Goal: Obtain resource: Download file/media

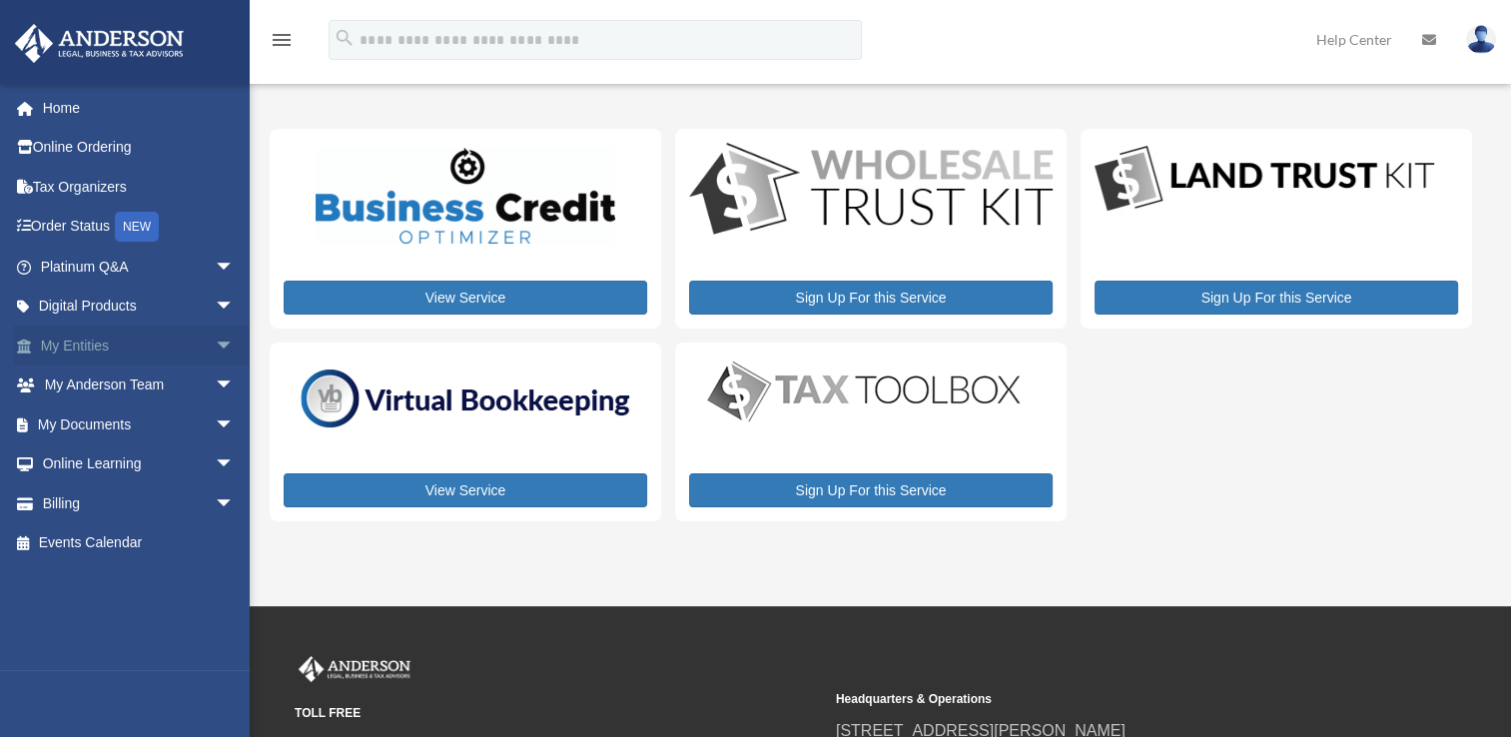
click at [150, 347] on link "My Entities arrow_drop_down" at bounding box center [139, 346] width 251 height 40
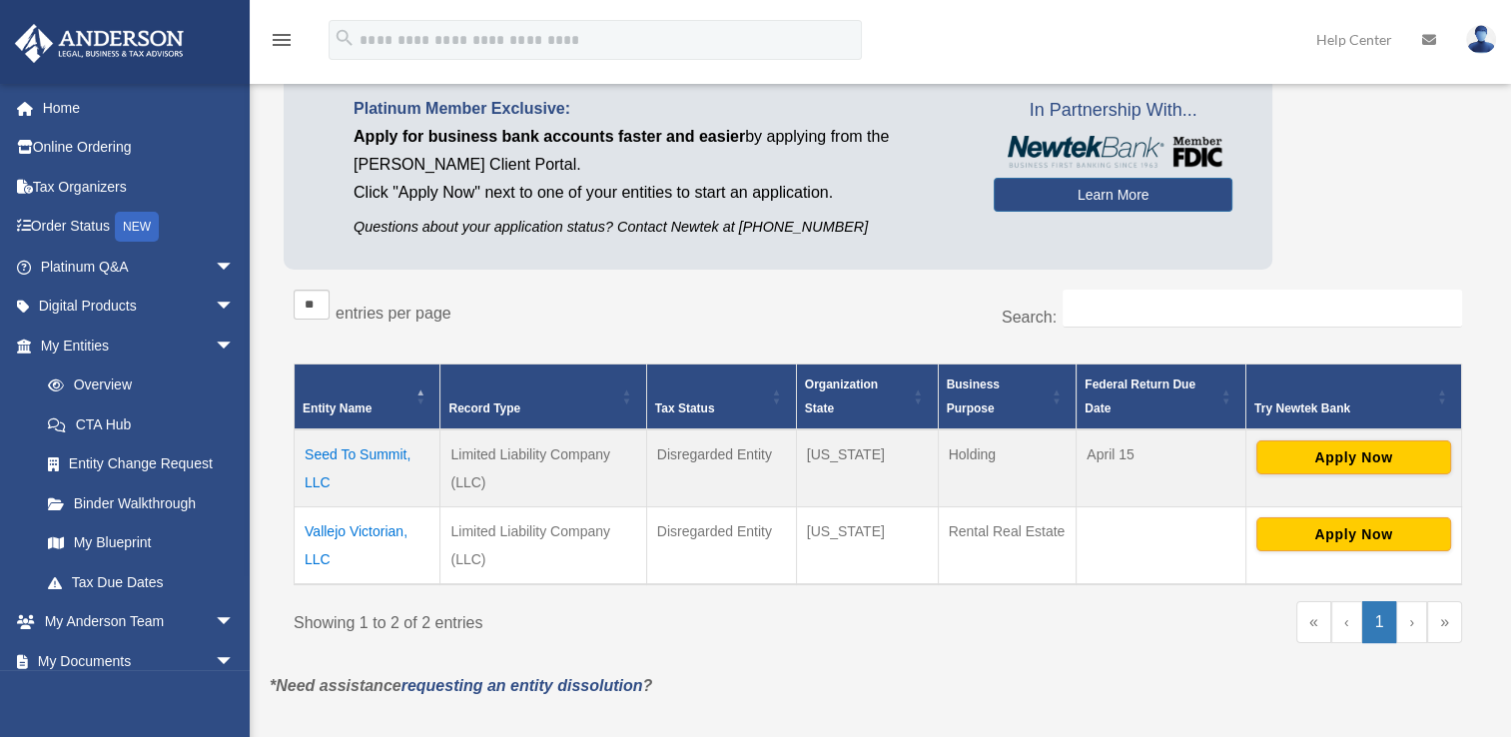
scroll to position [140, 0]
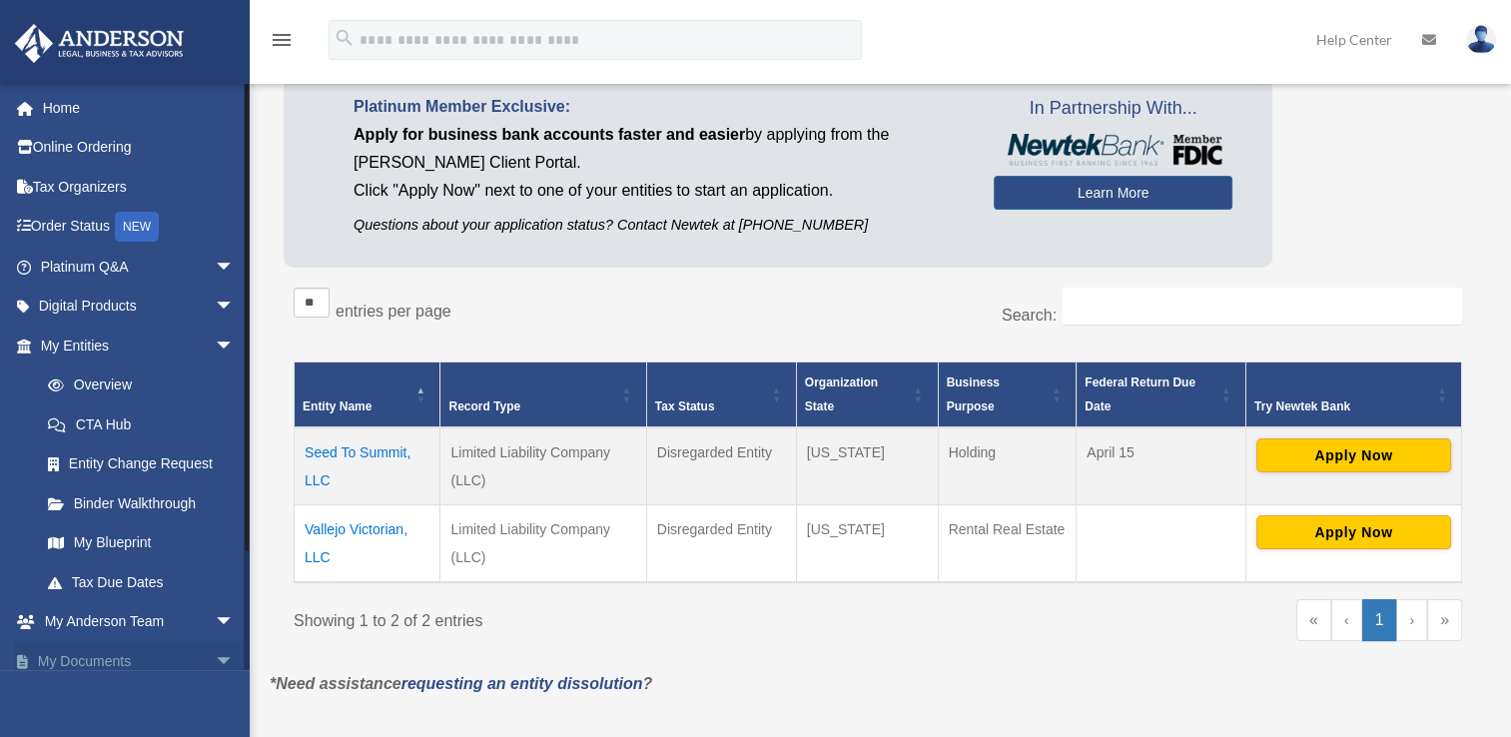
click at [215, 658] on span "arrow_drop_down" at bounding box center [235, 661] width 40 height 41
click at [215, 659] on span "arrow_drop_up" at bounding box center [235, 661] width 40 height 41
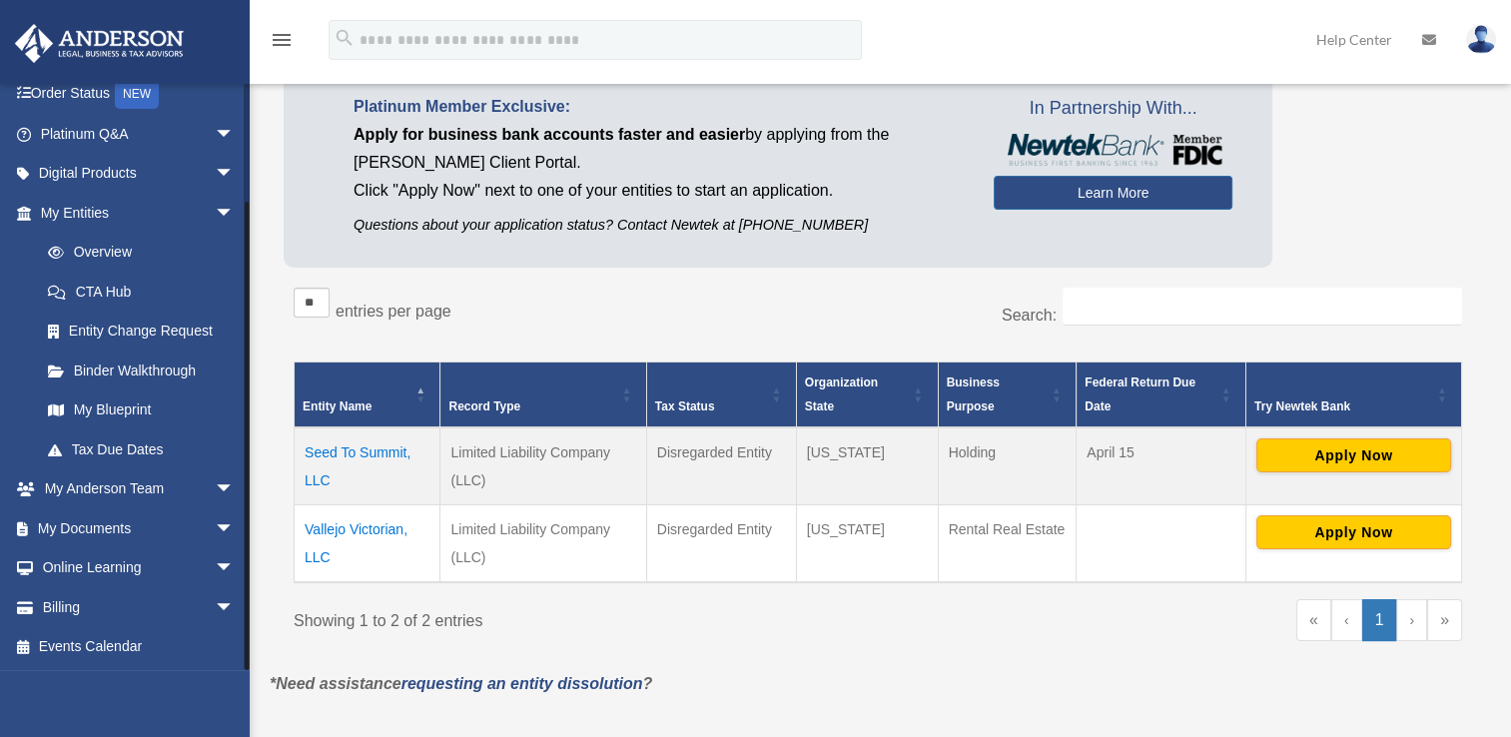
click at [248, 612] on div at bounding box center [247, 376] width 6 height 587
click at [215, 529] on span "arrow_drop_down" at bounding box center [235, 528] width 40 height 41
click at [142, 576] on link "Box" at bounding box center [146, 568] width 237 height 40
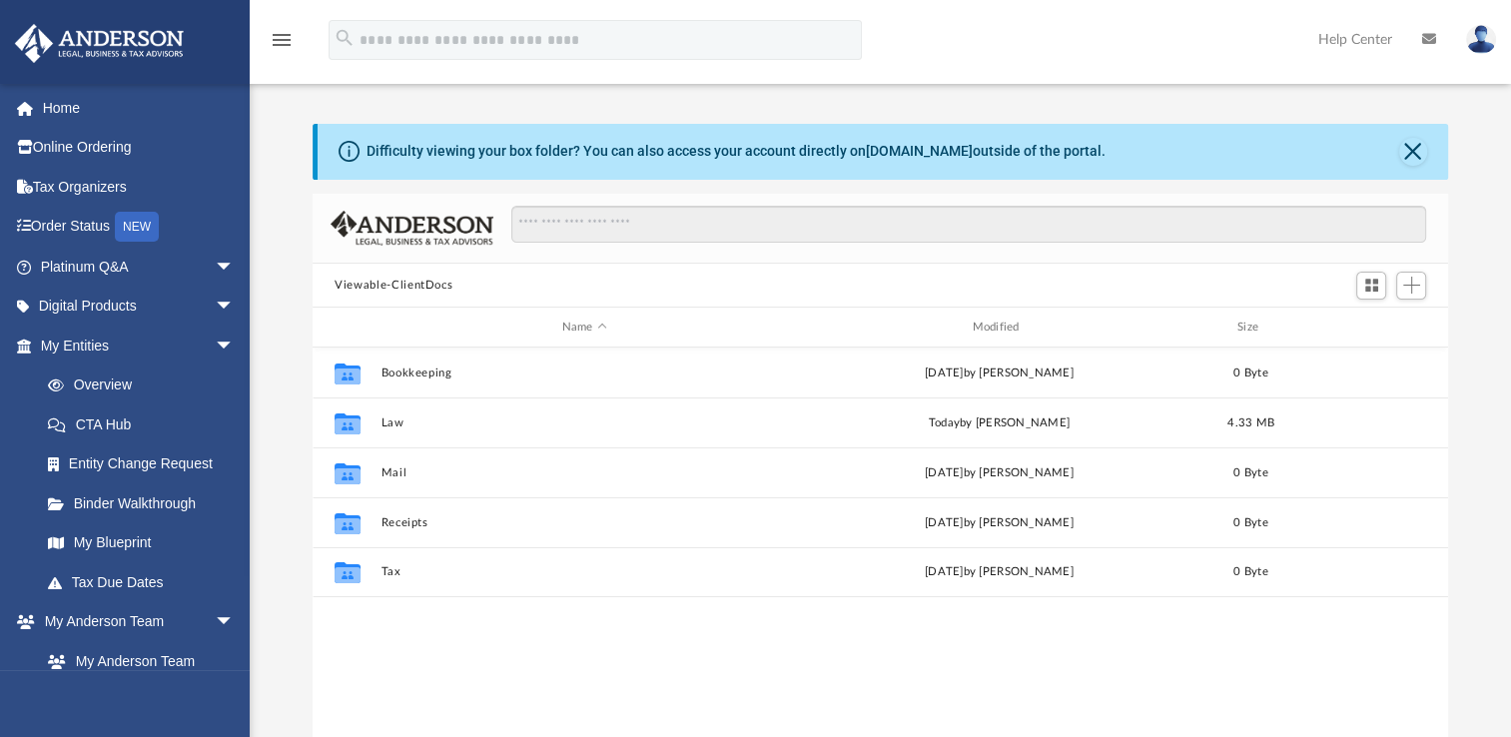
scroll to position [438, 1119]
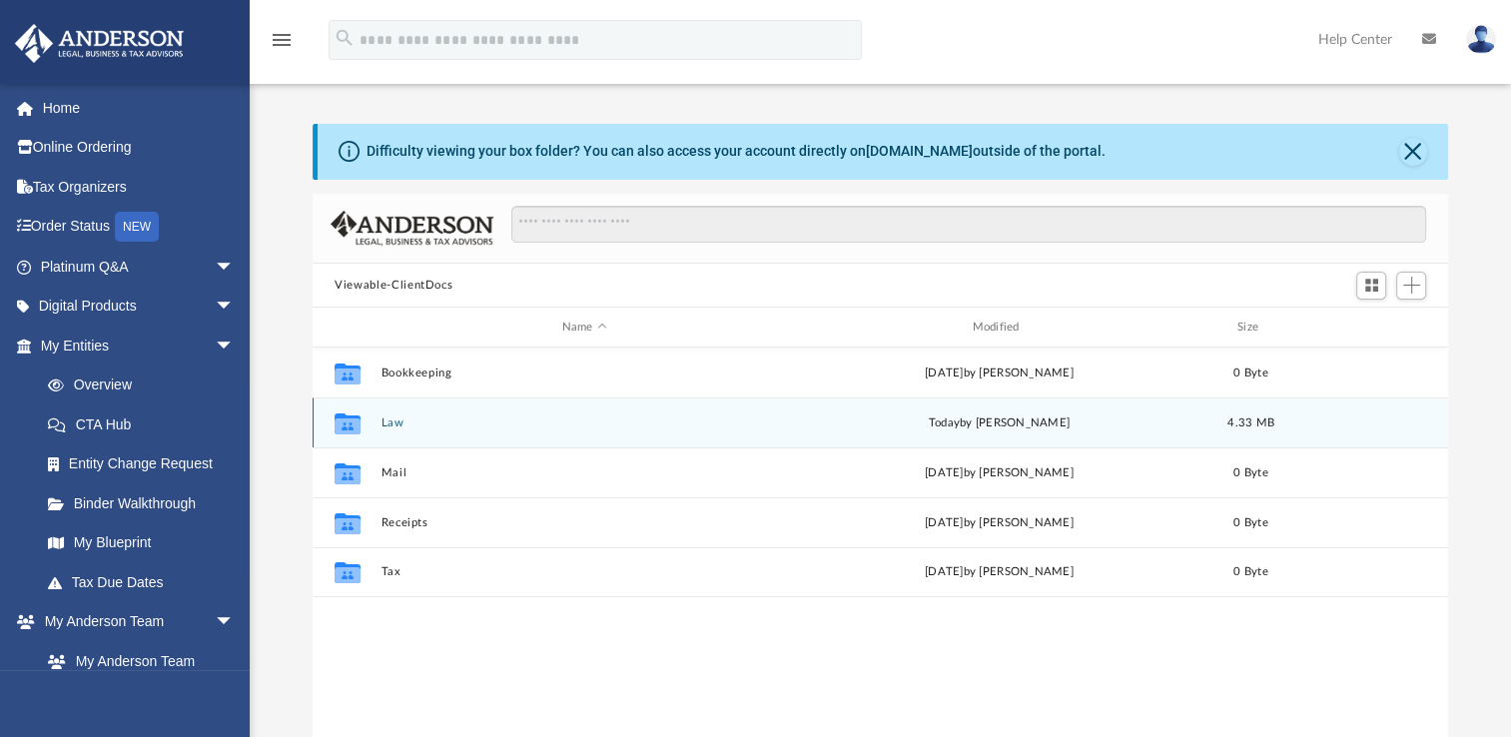
click at [389, 422] on button "Law" at bounding box center [584, 422] width 406 height 13
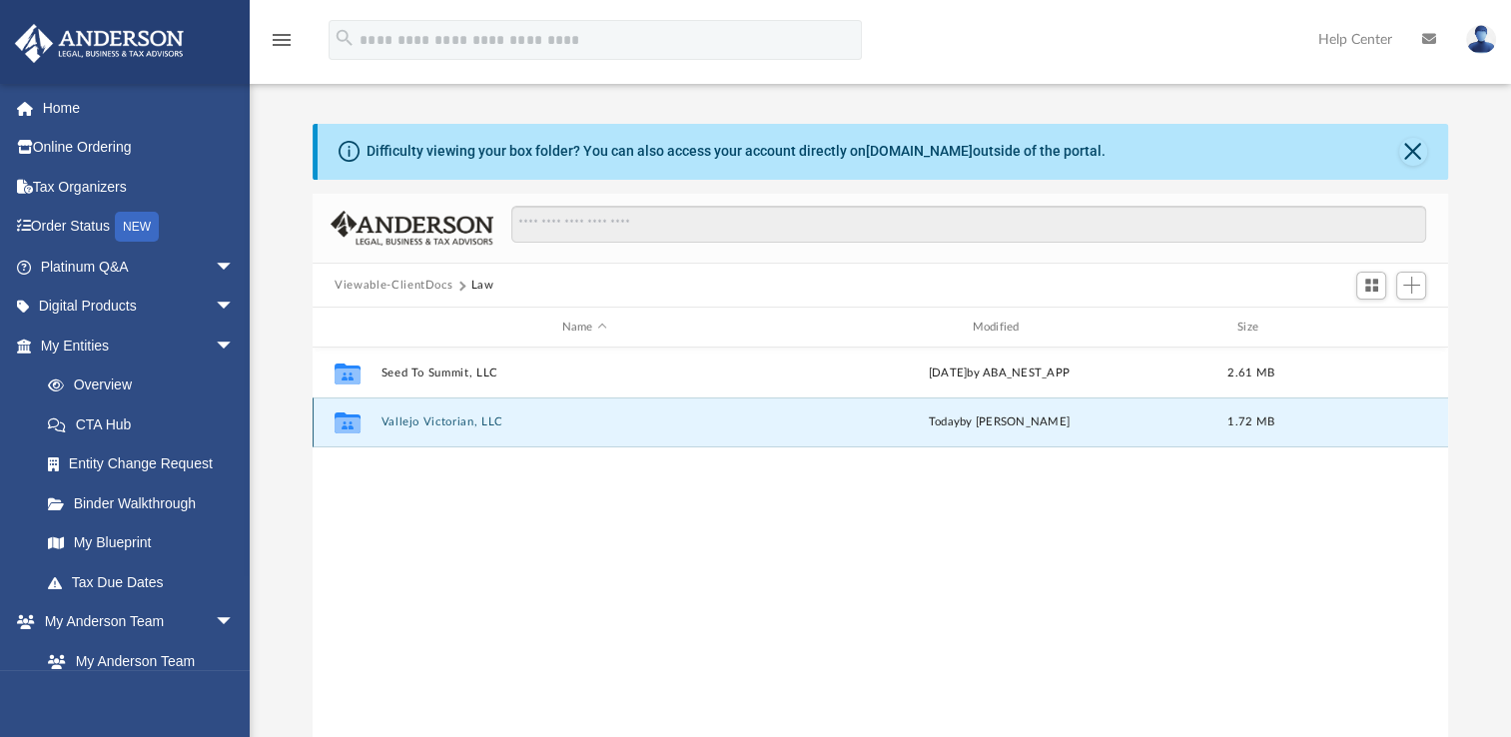
click at [401, 422] on button "Vallejo Victorian, LLC" at bounding box center [584, 421] width 406 height 13
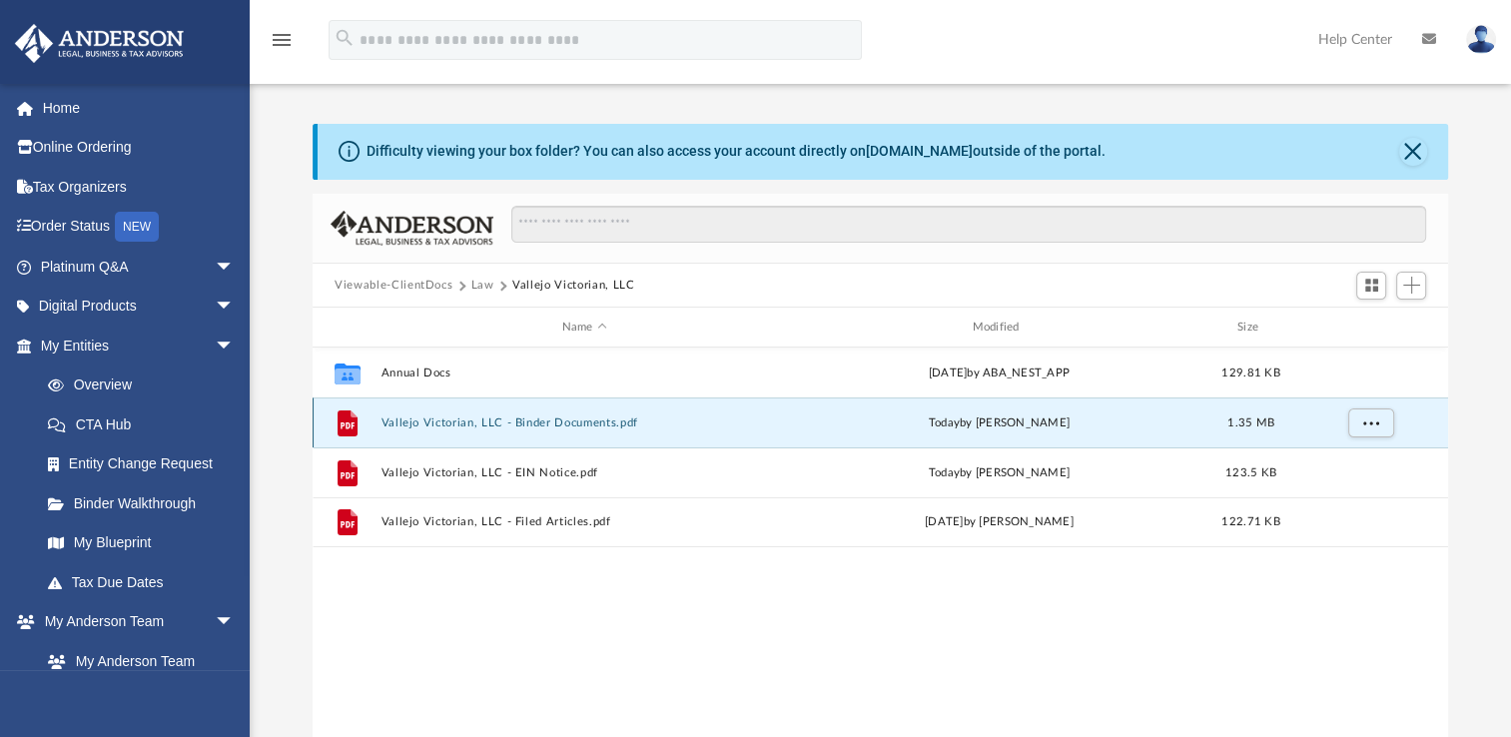
click at [438, 417] on button "Vallejo Victorian, LLC - Binder Documents.pdf" at bounding box center [584, 422] width 406 height 13
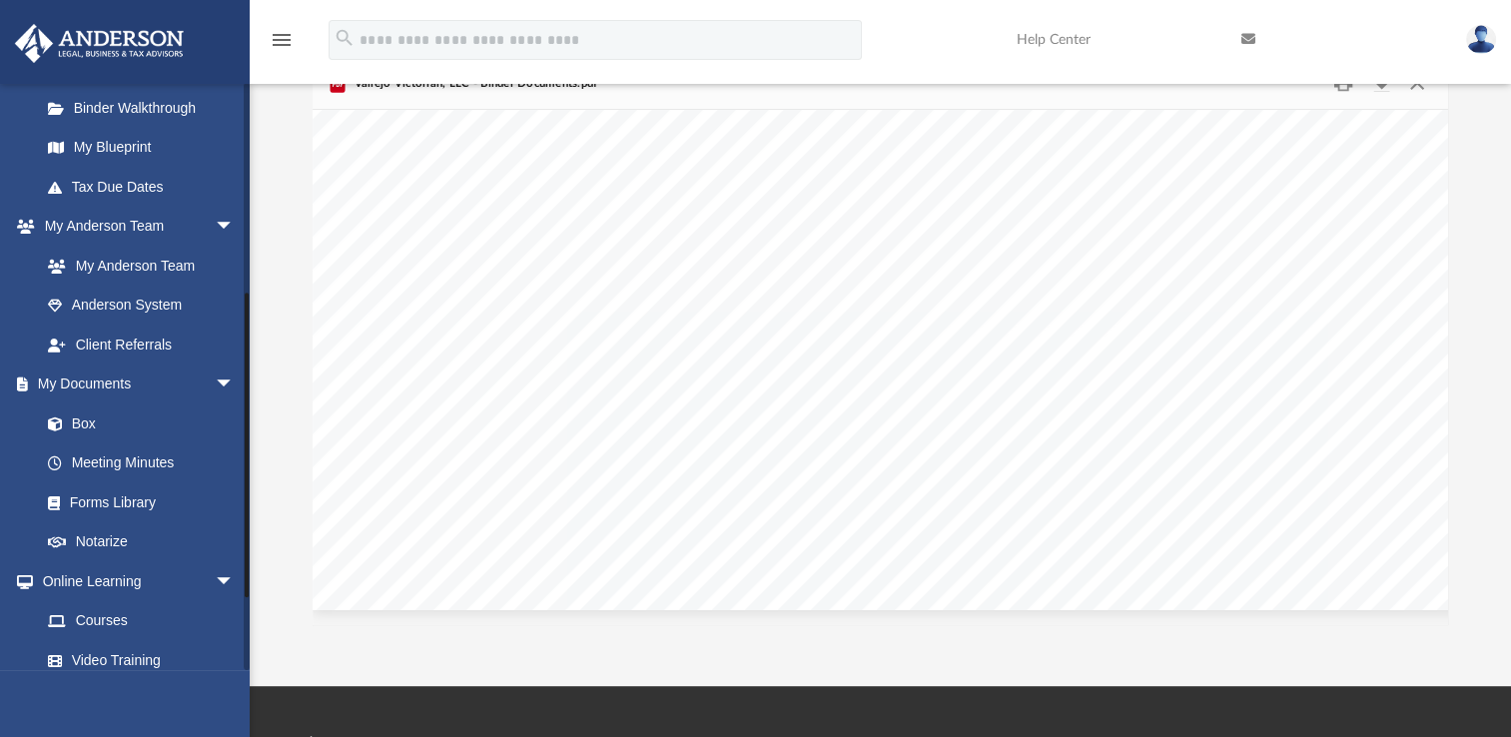
scroll to position [399, 0]
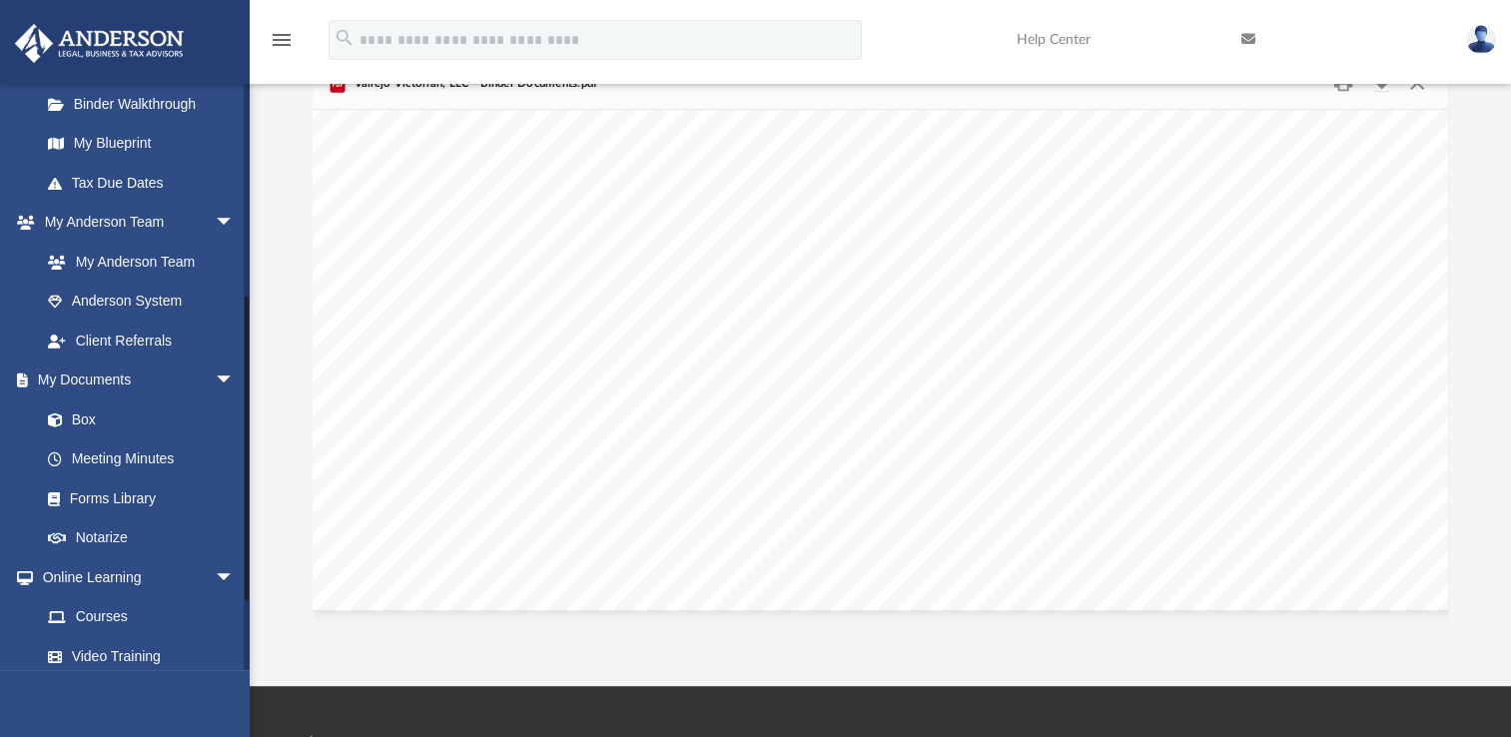
drag, startPoint x: 247, startPoint y: 366, endPoint x: 250, endPoint y: 578, distance: 212.7
click at [250, 578] on div "App sharon.umayam@gmail.com Sign Out sharon.umayam@gmail.com Home Online Orderi…" at bounding box center [755, 275] width 1511 height 701
click at [117, 413] on link "Box" at bounding box center [146, 419] width 237 height 40
click at [88, 423] on link "Box" at bounding box center [146, 419] width 237 height 40
